Goal: Information Seeking & Learning: Learn about a topic

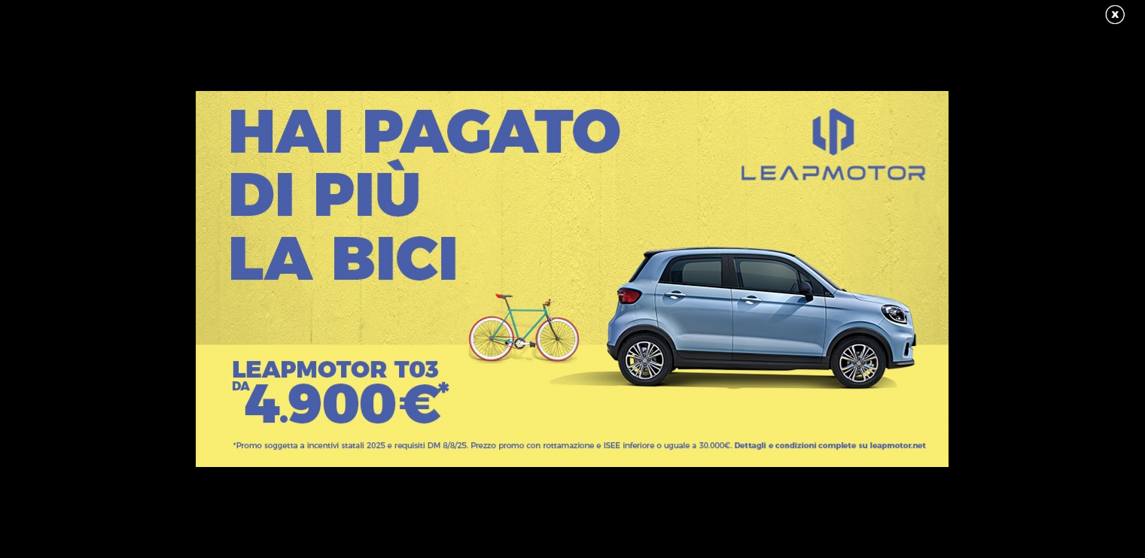
click at [1111, 16] on link at bounding box center [1122, 15] width 38 height 23
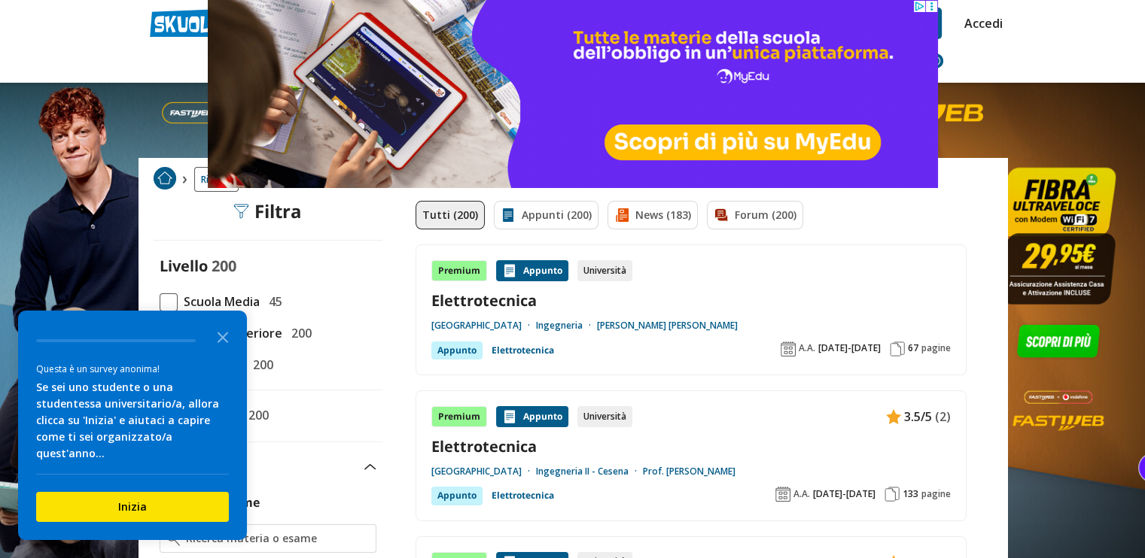
click at [44, 264] on img at bounding box center [68, 275] width 136 height 551
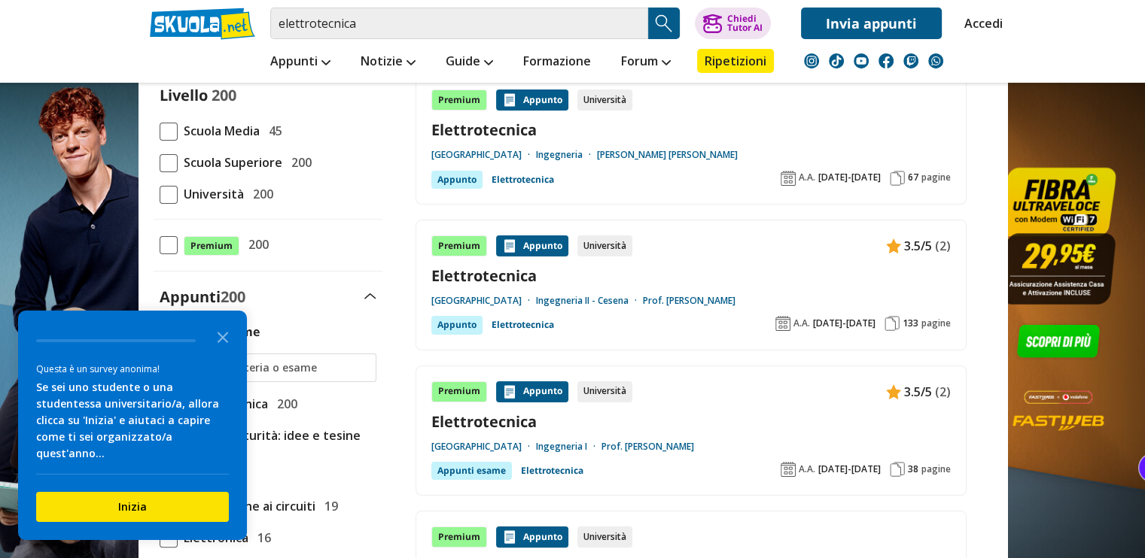
scroll to position [167, 0]
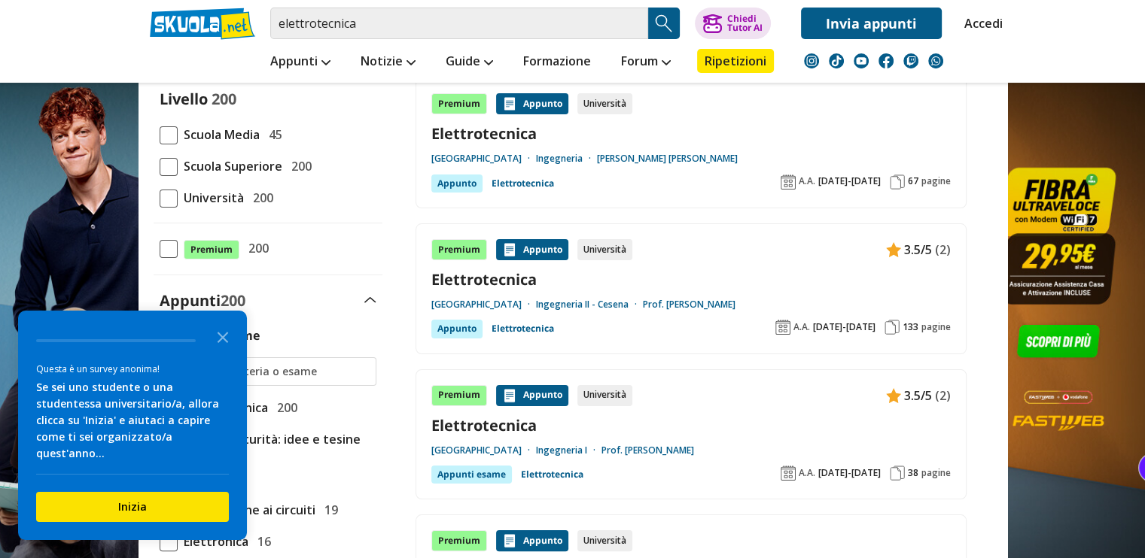
click at [181, 194] on span "Università" at bounding box center [211, 198] width 66 height 20
click at [160, 198] on input "Università 200" at bounding box center [160, 198] width 0 height 0
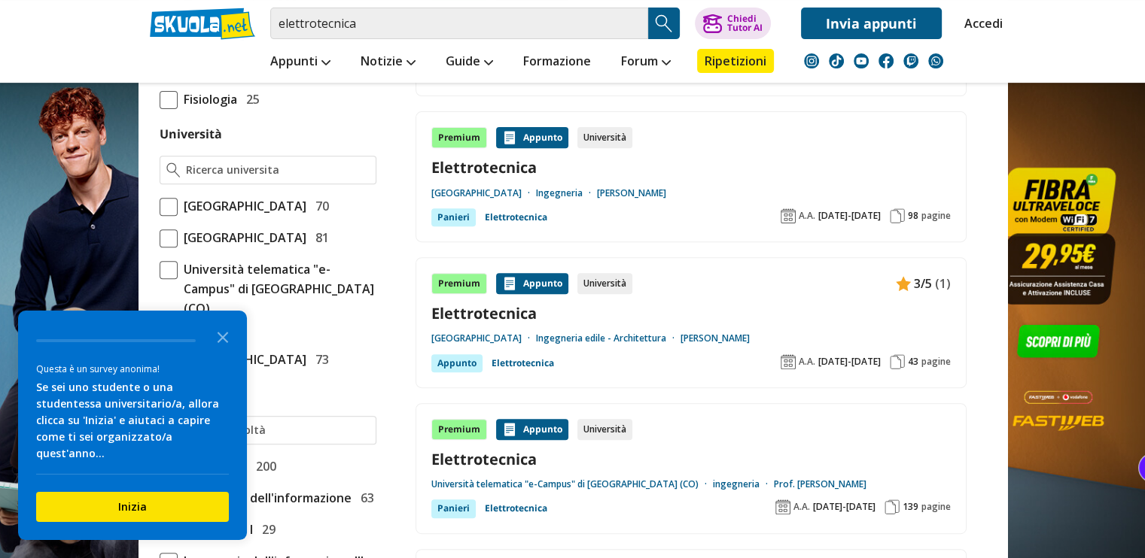
scroll to position [567, 0]
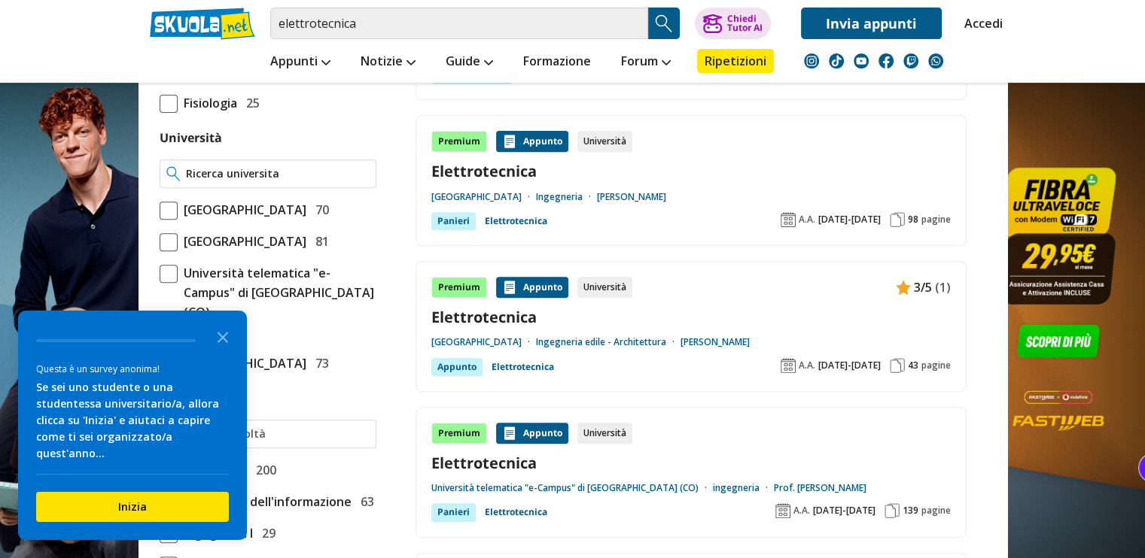
click at [244, 172] on input "Università" at bounding box center [277, 173] width 183 height 15
type input "federico seùùùùùùùùùùùùùùùùùùù"
click at [358, 169] on input "federico seùùùùùùùùùùùùùùùùùùù" at bounding box center [277, 173] width 183 height 15
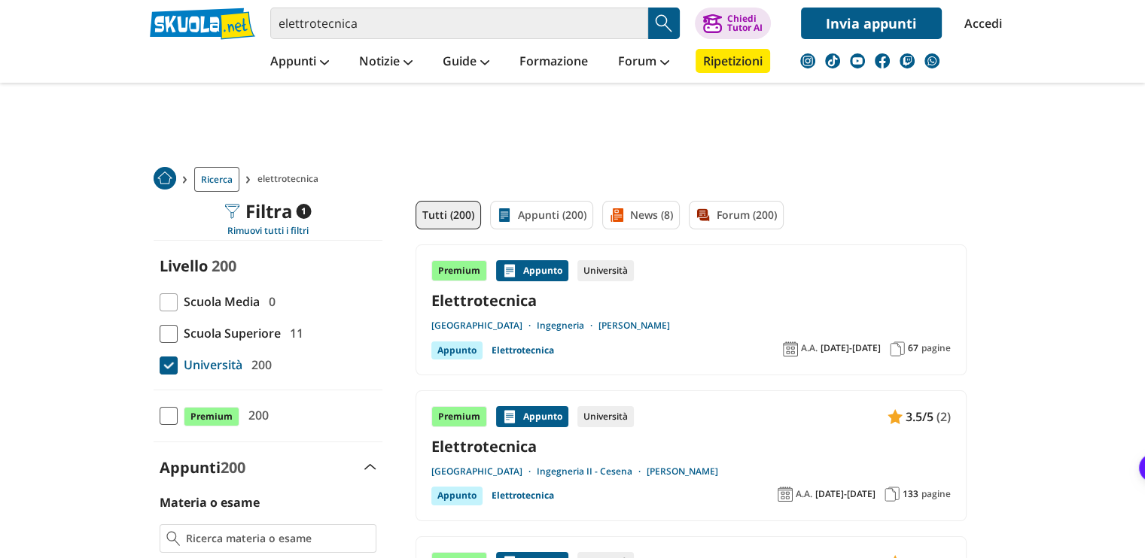
drag, startPoint x: 0, startPoint y: 0, endPoint x: 29, endPoint y: 349, distance: 350.5
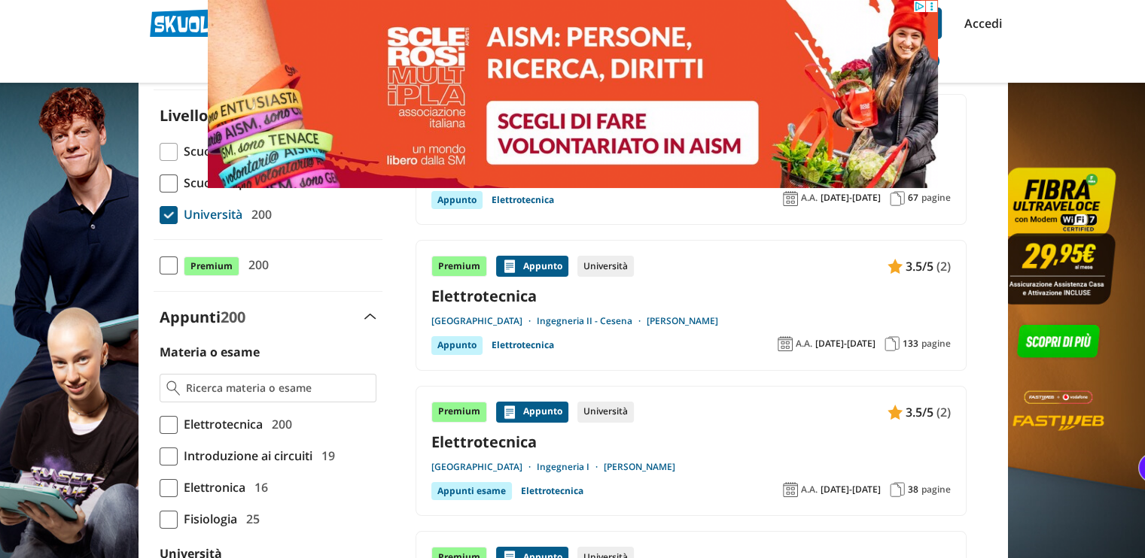
scroll to position [181, 0]
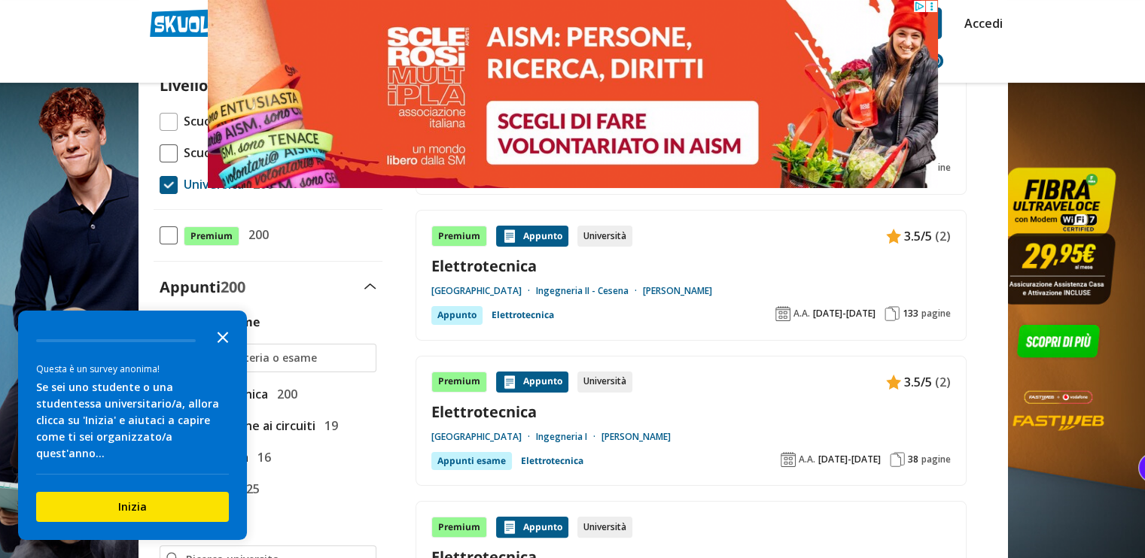
click at [224, 345] on icon "Close the survey" at bounding box center [223, 336] width 30 height 30
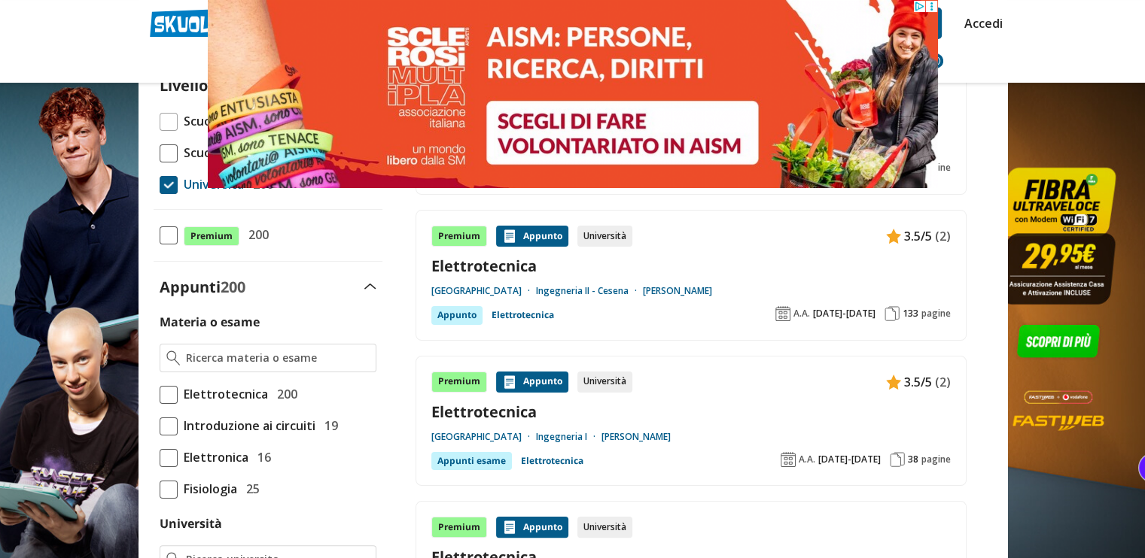
click at [176, 393] on span at bounding box center [169, 395] width 18 height 18
click at [160, 394] on input "Elettrotecnica 200" at bounding box center [160, 394] width 0 height 0
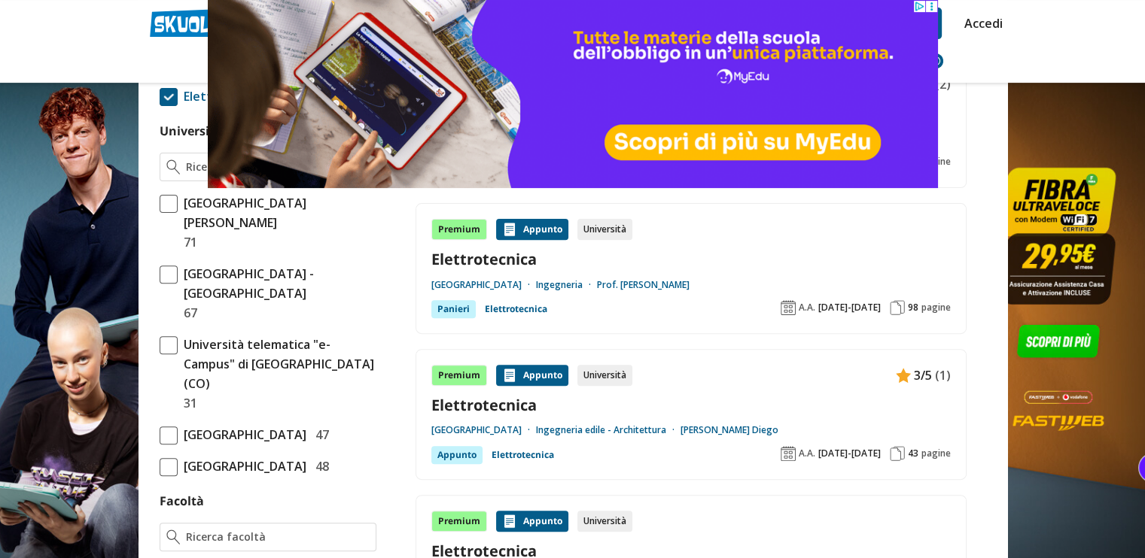
scroll to position [482, 0]
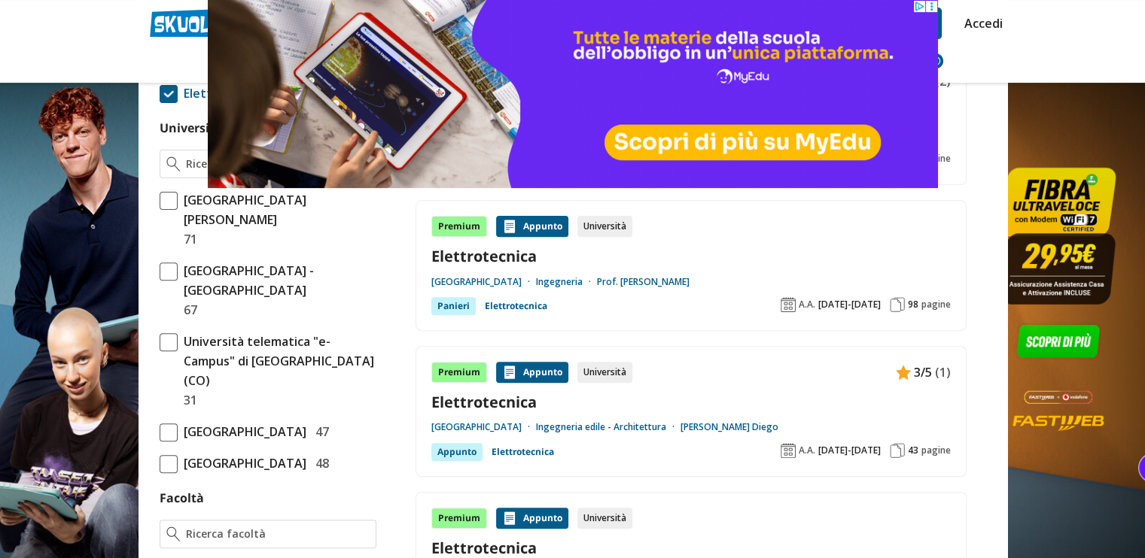
click at [172, 424] on span at bounding box center [169, 433] width 18 height 18
click at [160, 432] on input "Politecnico di Milano 47" at bounding box center [160, 432] width 0 height 0
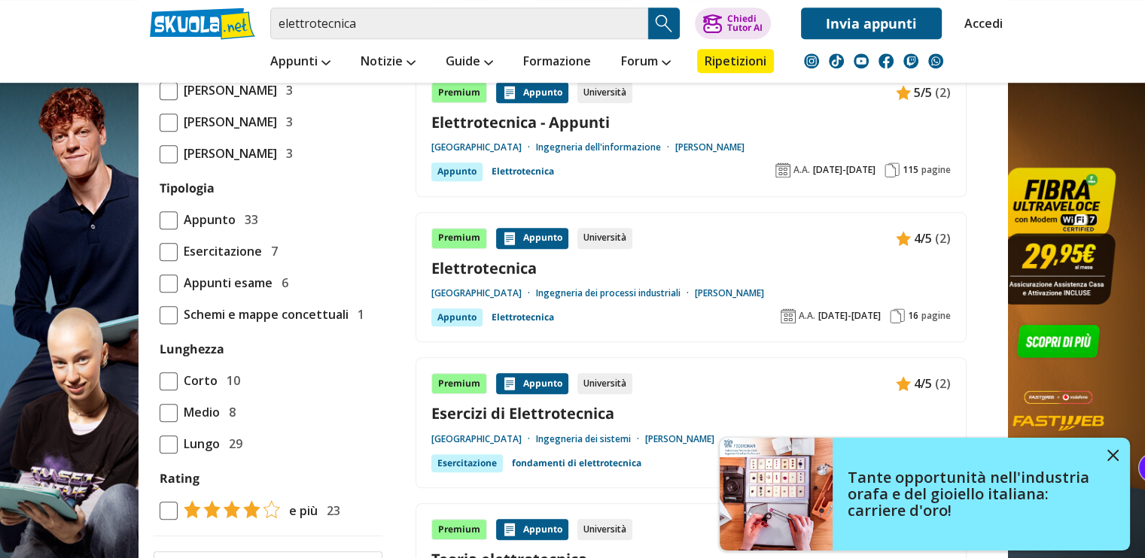
scroll to position [1024, 0]
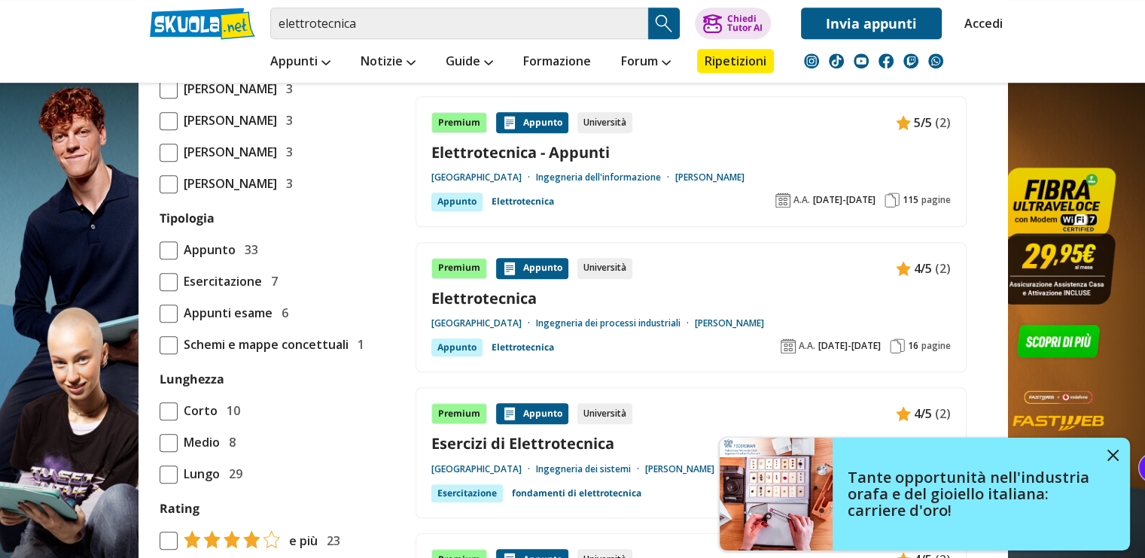
click at [163, 273] on span at bounding box center [169, 282] width 18 height 18
click at [160, 281] on input "Esercitazione 7" at bounding box center [160, 281] width 0 height 0
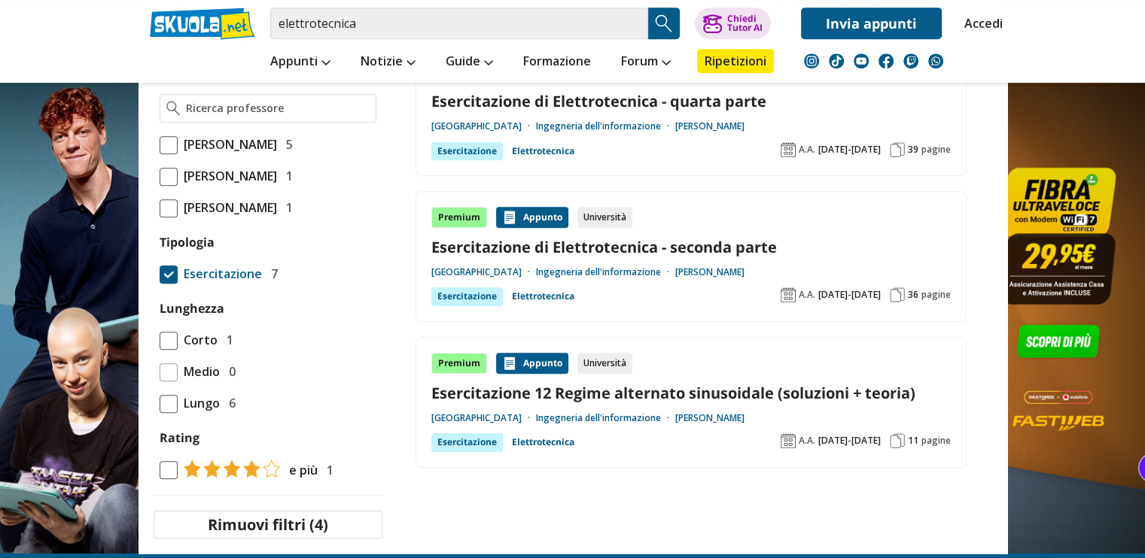
scroll to position [813, 0]
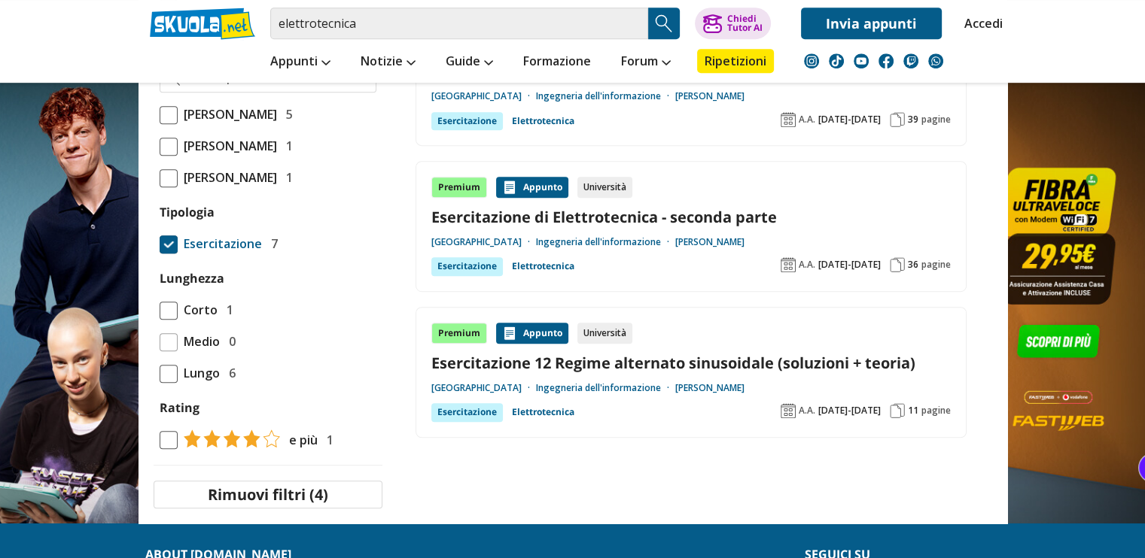
click at [636, 360] on link "Esercitazione 12 Regime alternato sinusoidale (soluzioni + teoria)" at bounding box center [690, 363] width 519 height 20
